Goal: Information Seeking & Learning: Learn about a topic

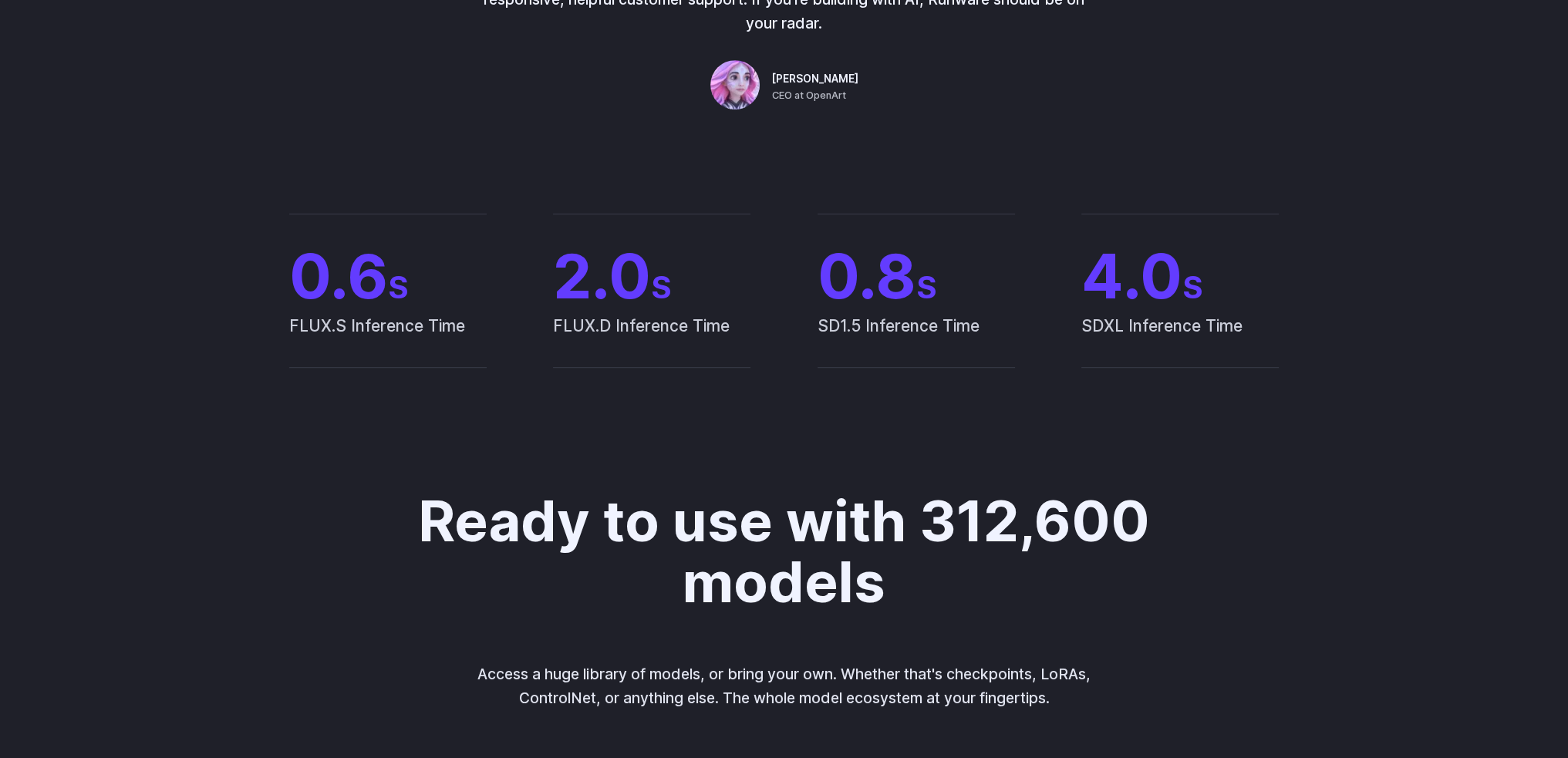
scroll to position [1388, 0]
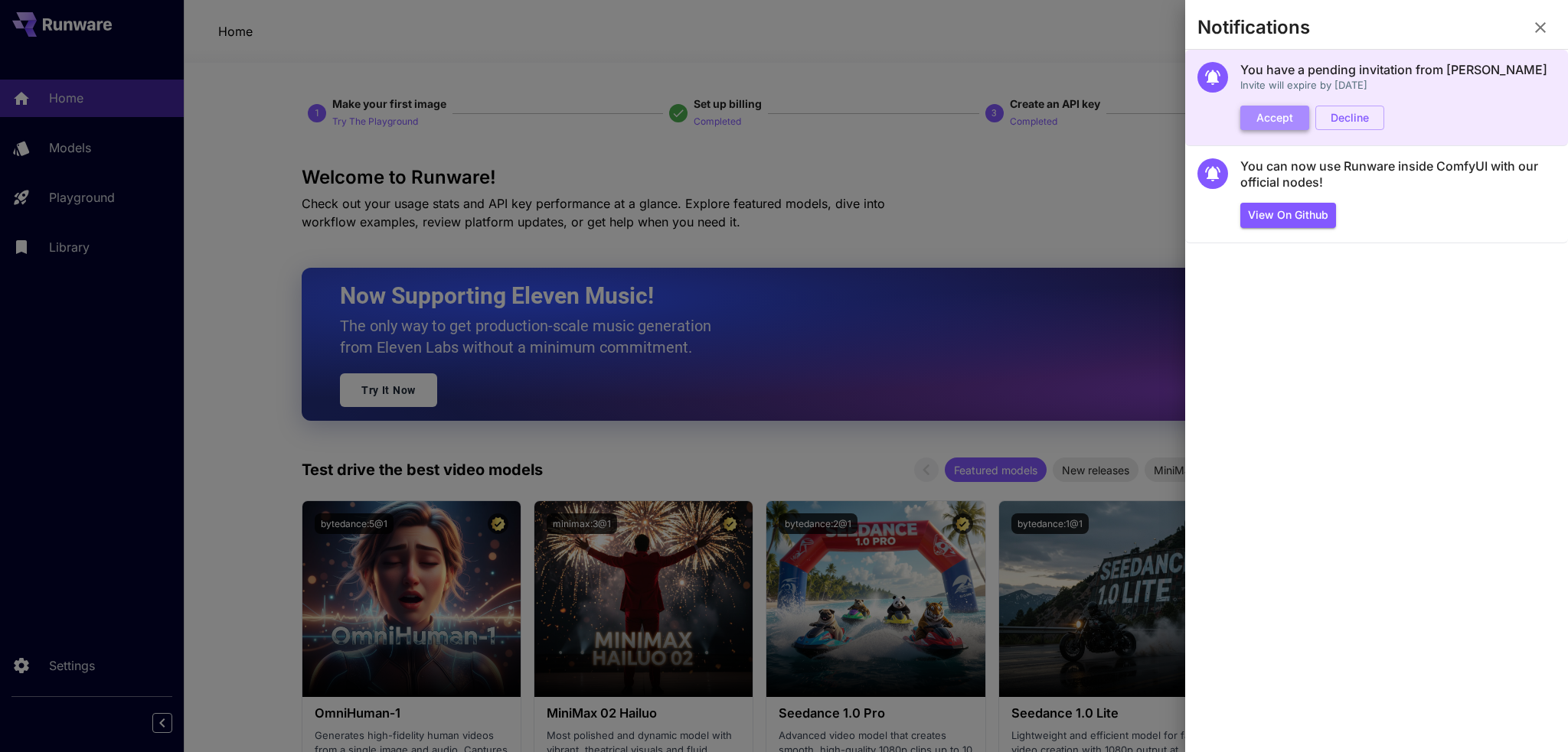
click at [1265, 115] on button "Accept" at bounding box center [1274, 118] width 69 height 25
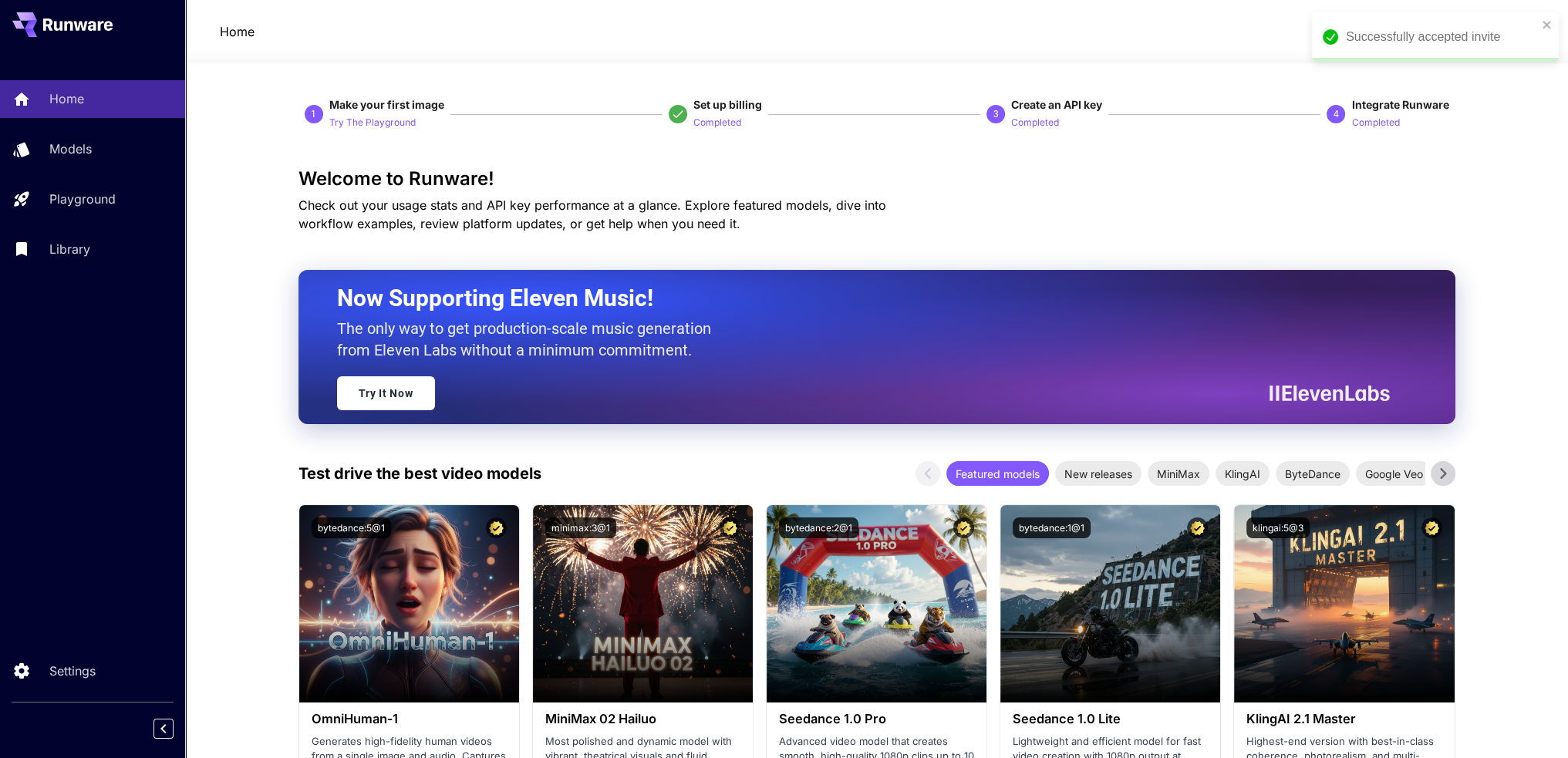
click at [1539, 26] on div "Successfully accepted invite" at bounding box center [1430, 37] width 224 height 28
click at [1509, 37] on icon at bounding box center [1509, 31] width 19 height 19
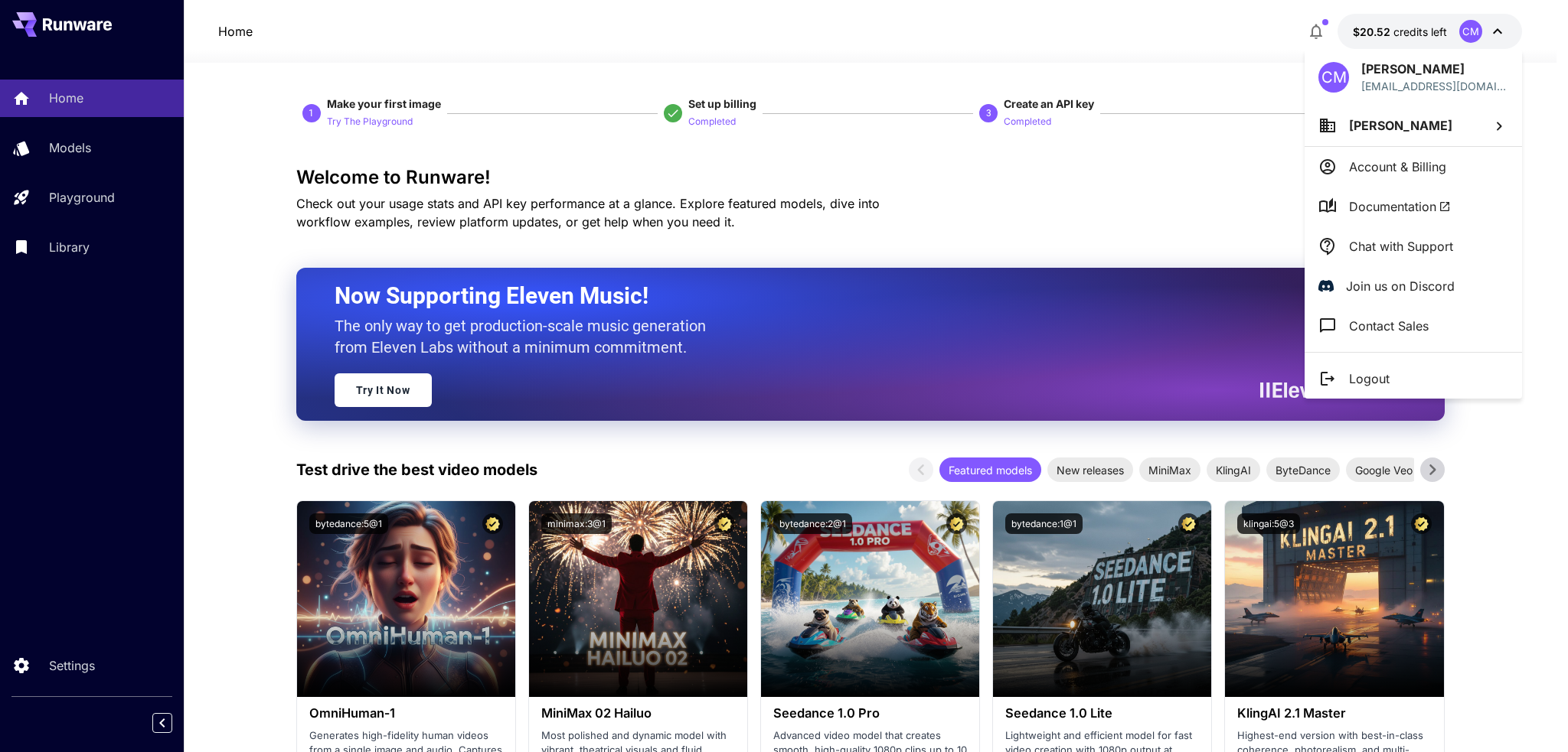
click at [1414, 120] on span "Lucas Bennington" at bounding box center [1401, 125] width 103 height 15
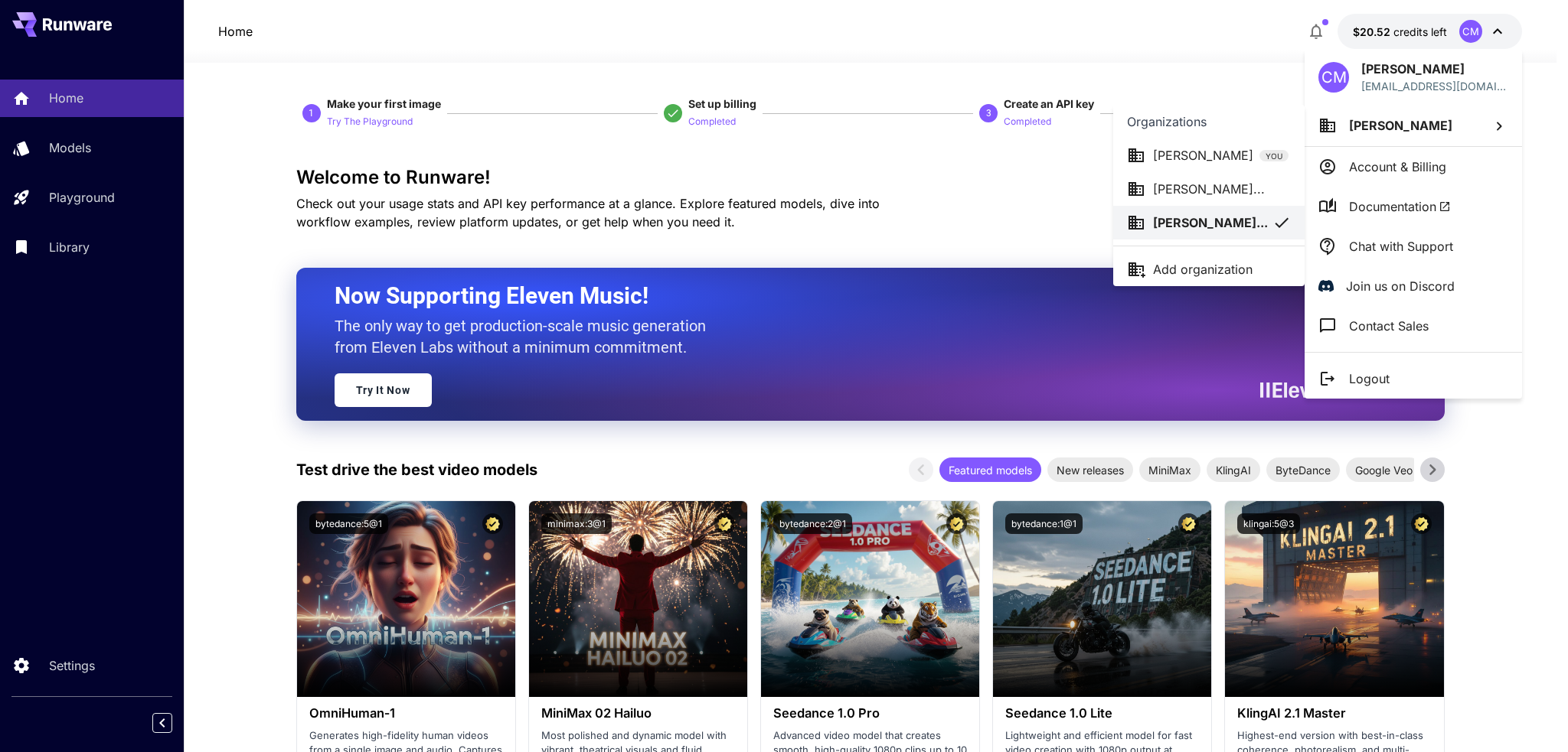
click at [1187, 195] on p "Erika Hawthorn..." at bounding box center [1208, 189] width 112 height 19
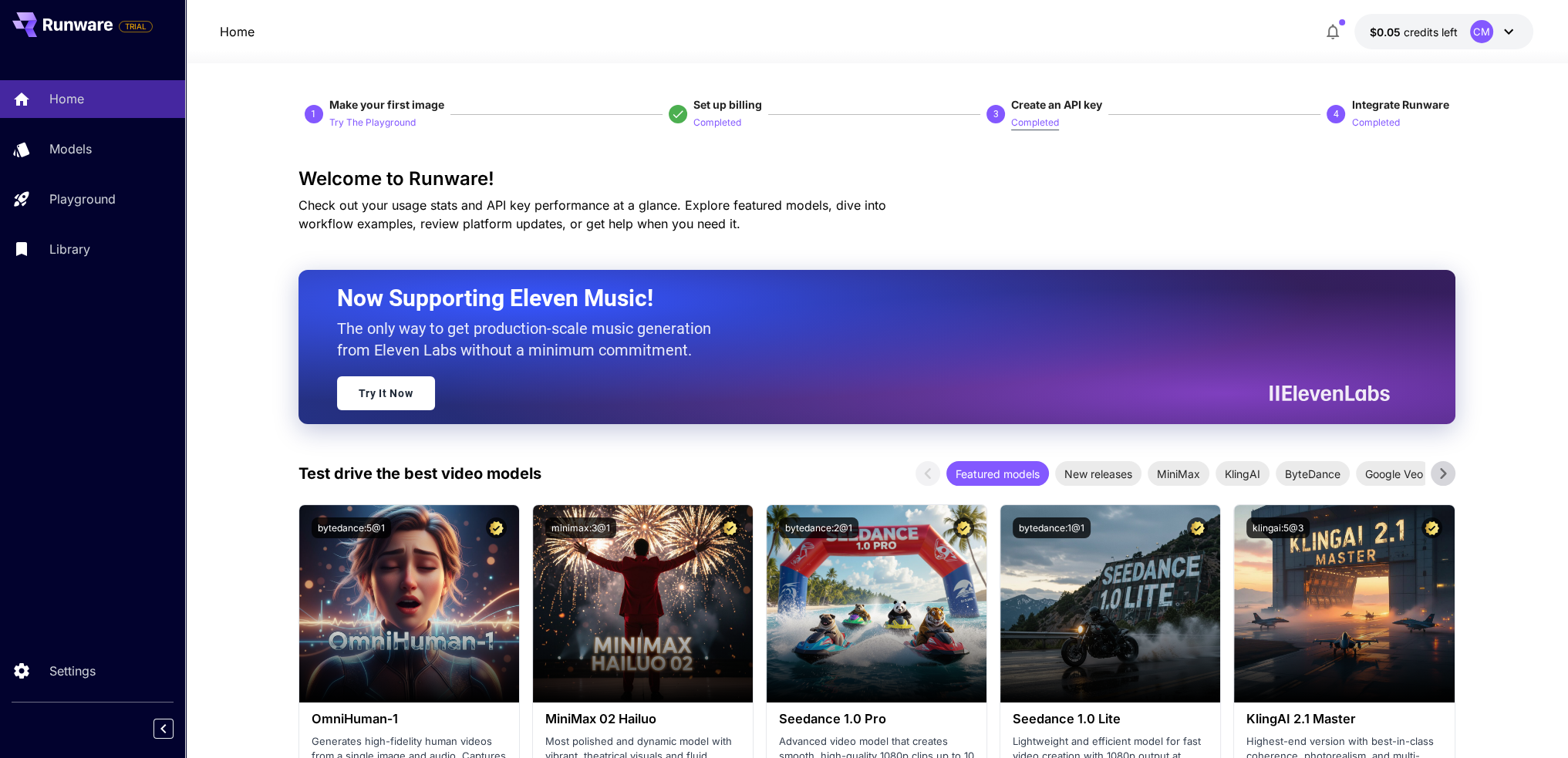
click at [1048, 123] on p "Completed" at bounding box center [1035, 123] width 48 height 15
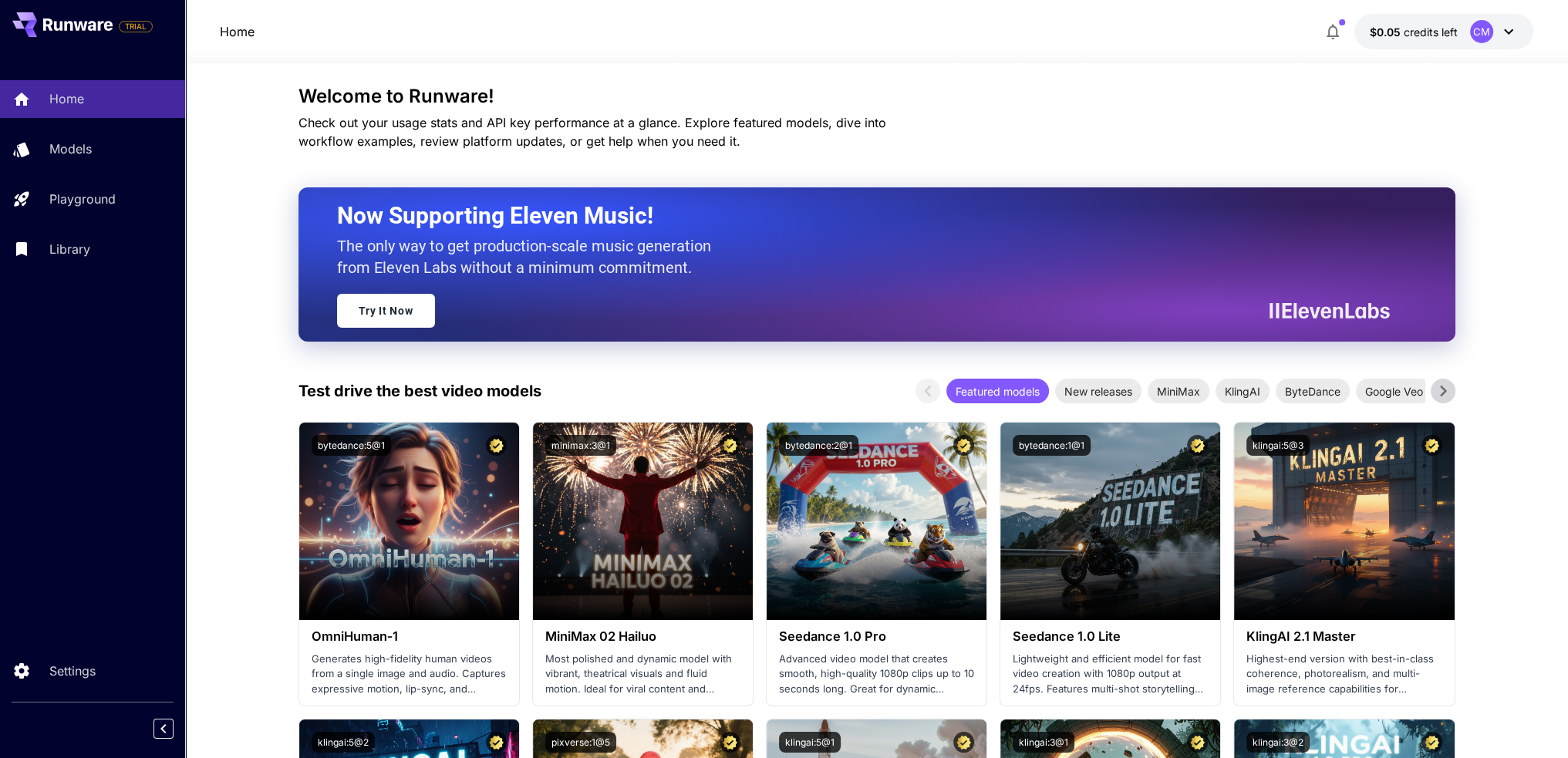
scroll to position [77, 0]
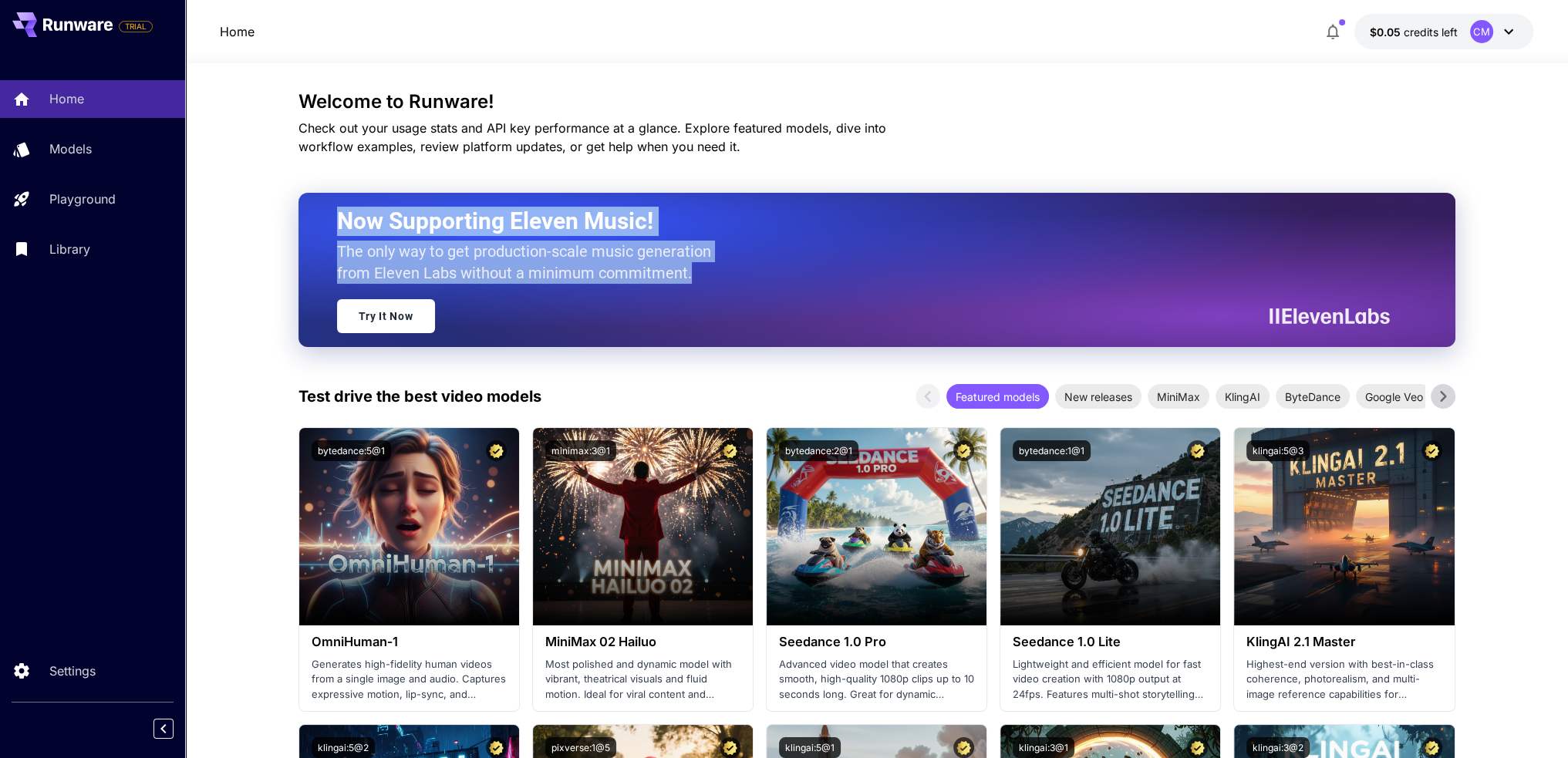
drag, startPoint x: 340, startPoint y: 217, endPoint x: 694, endPoint y: 269, distance: 357.8
click at [694, 269] on div "Now Supporting Eleven Music! The only way to get production-scale music generat…" at bounding box center [858, 269] width 1042 height 126
click at [694, 269] on p "The only way to get production-scale music generation from Eleven Labs without …" at bounding box center [530, 261] width 386 height 43
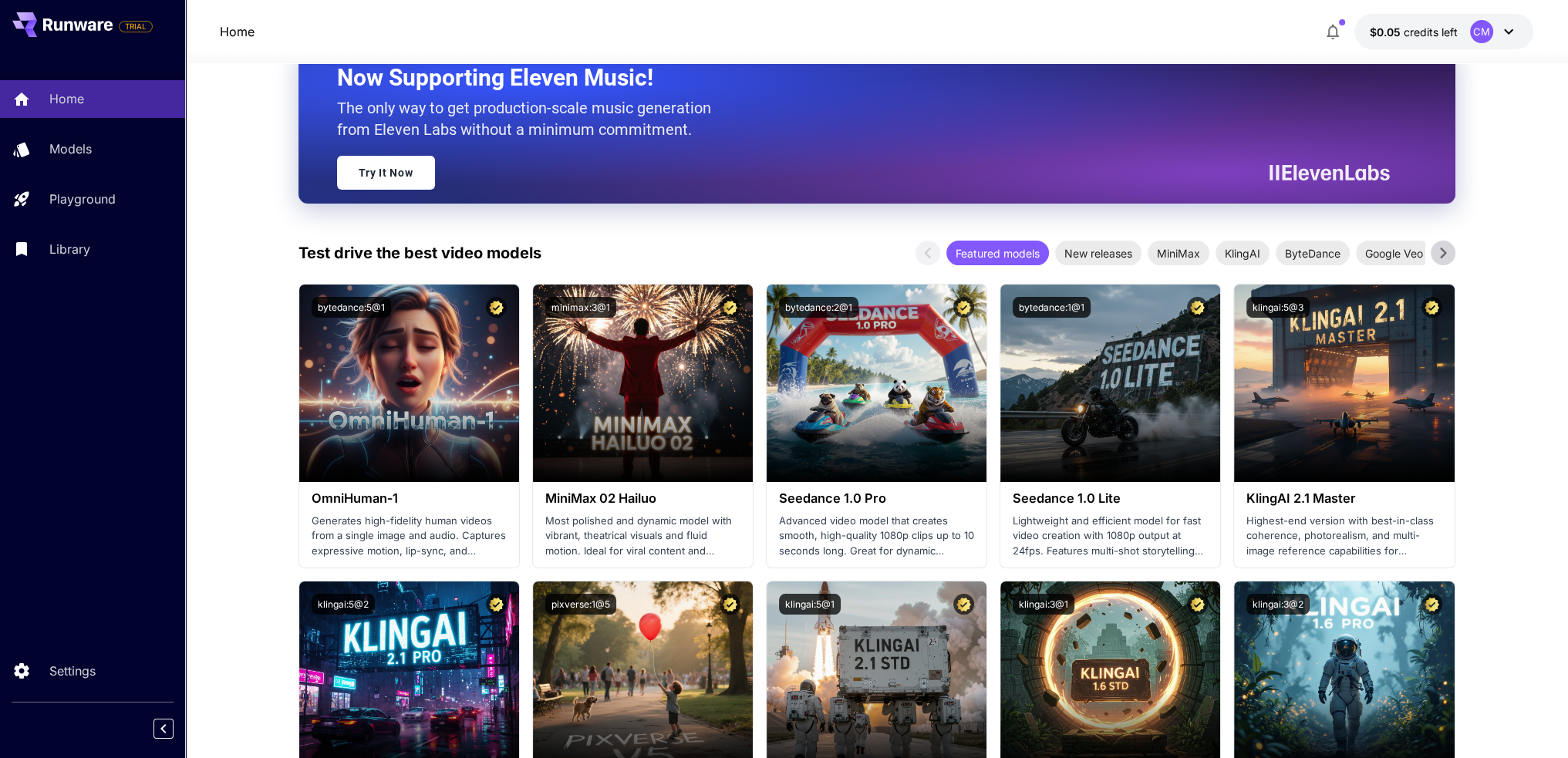
scroll to position [0, 0]
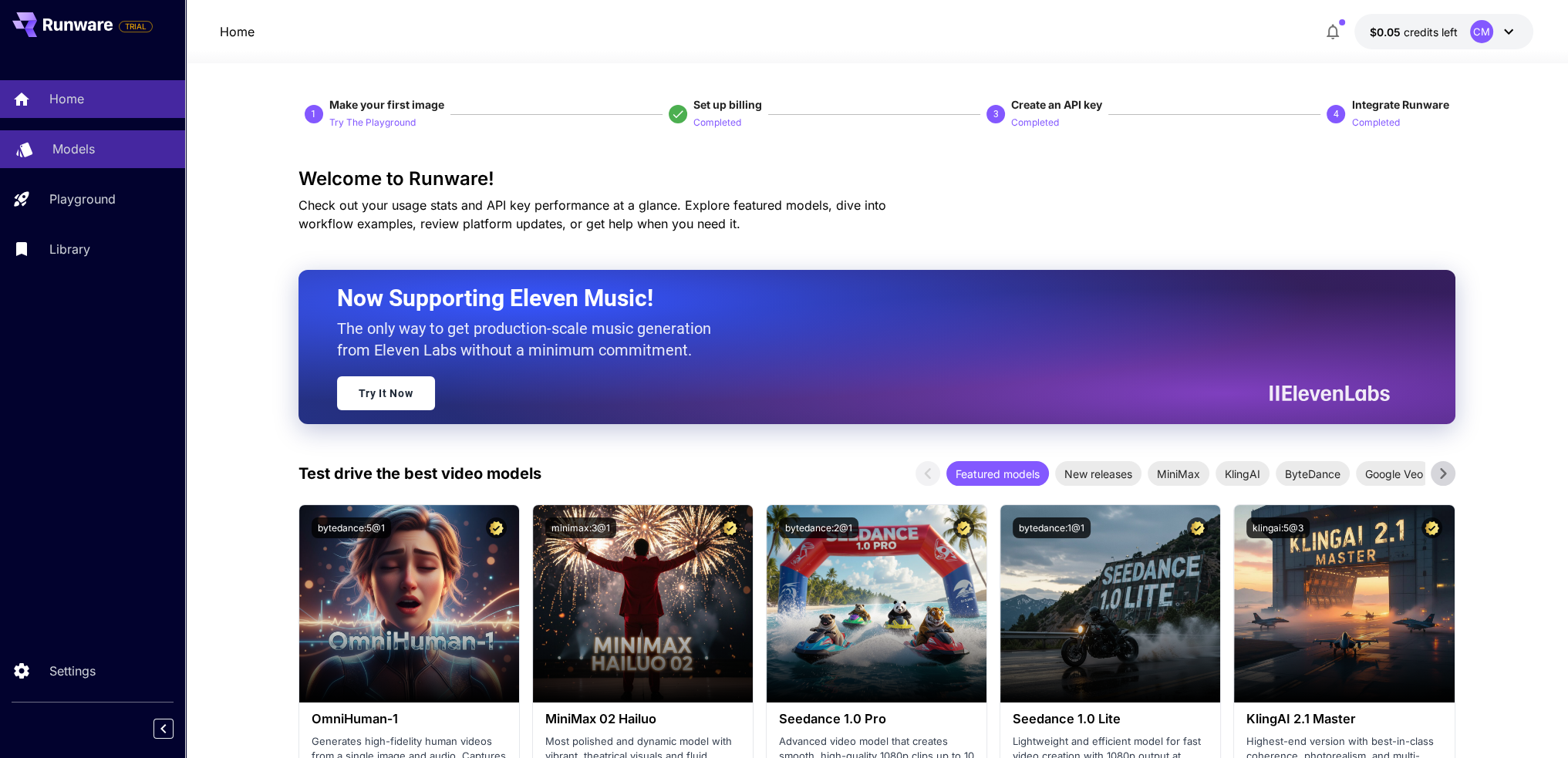
click at [135, 161] on link "Models" at bounding box center [92, 149] width 185 height 37
